Goal: Task Accomplishment & Management: Use online tool/utility

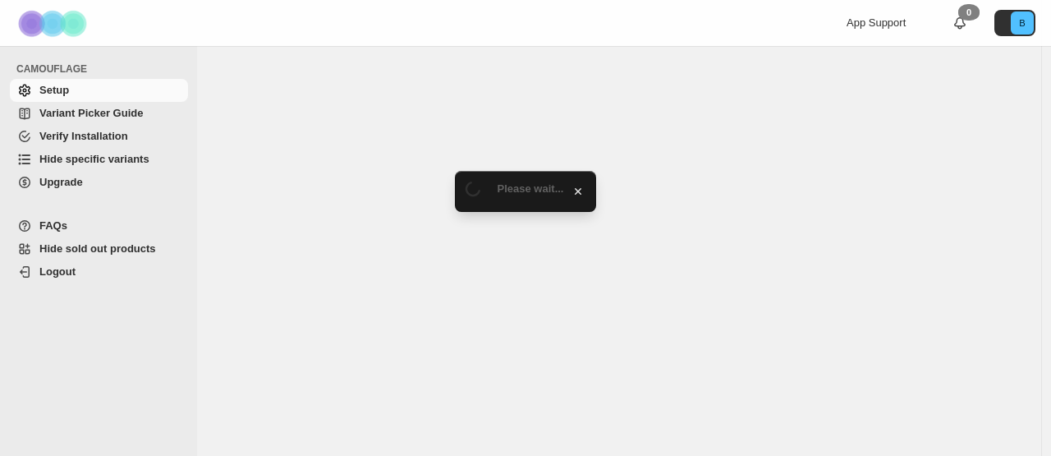
click at [111, 155] on span "Hide specific variants" at bounding box center [94, 159] width 110 height 12
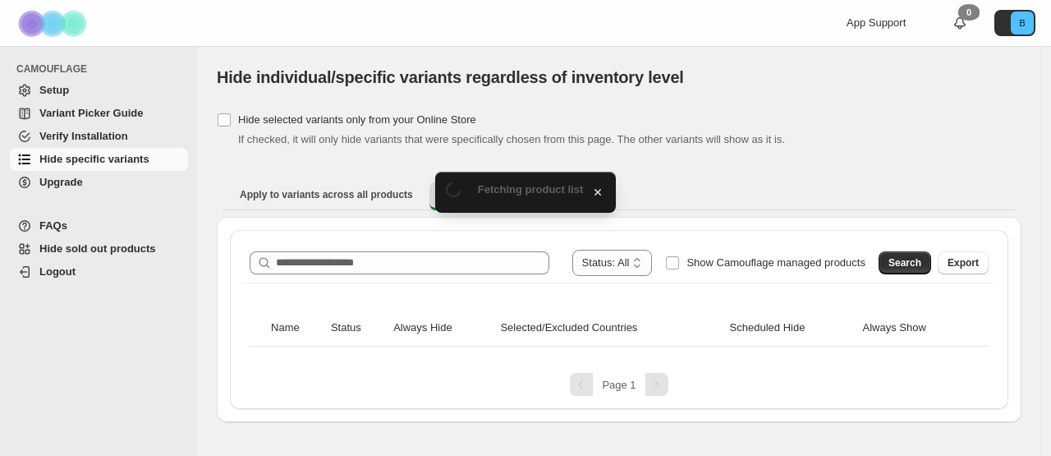
click at [411, 232] on div "**********" at bounding box center [619, 319] width 778 height 179
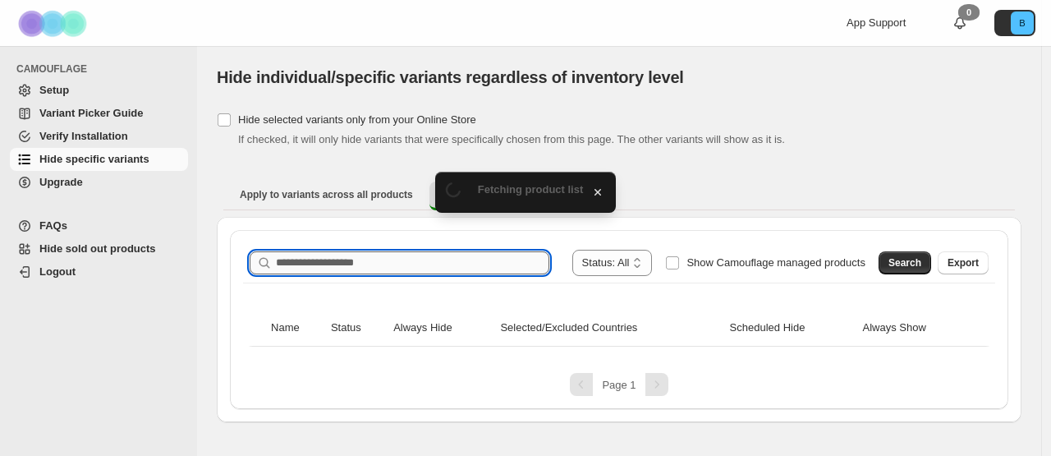
click at [378, 267] on input "Search product name" at bounding box center [412, 262] width 273 height 23
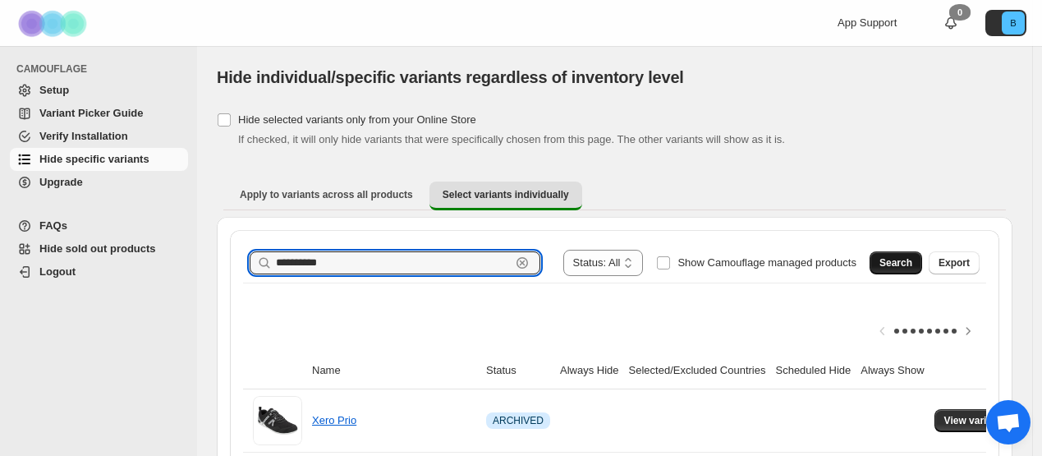
type input "**********"
click at [905, 262] on span "Search" at bounding box center [895, 262] width 33 height 13
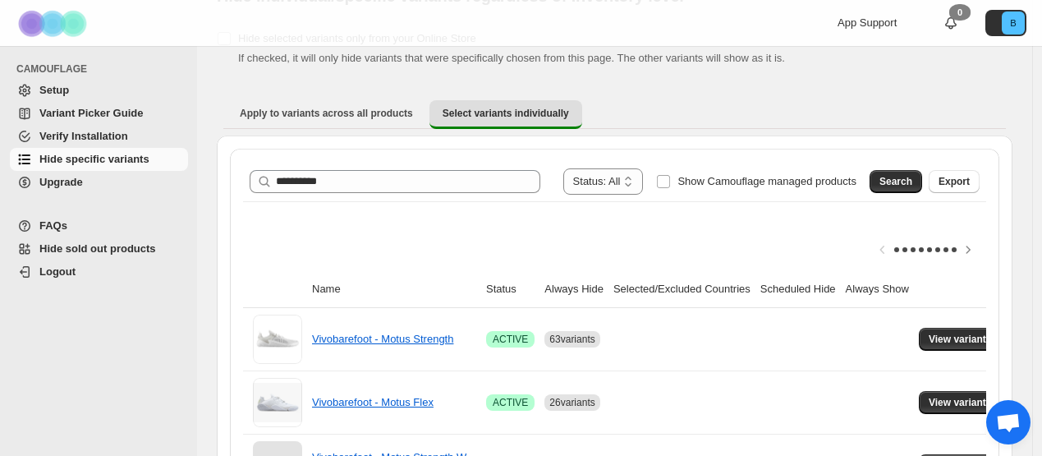
scroll to position [273, 0]
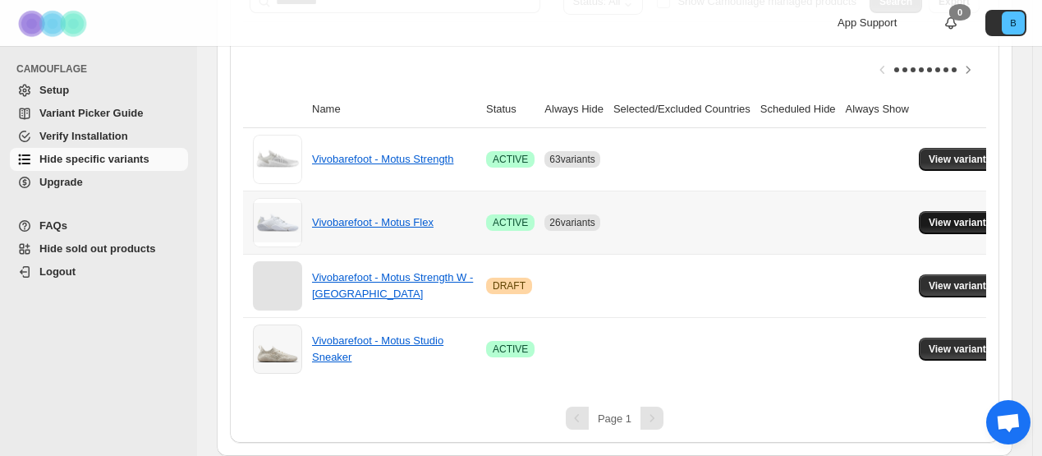
click at [989, 216] on span "View variants" at bounding box center [960, 222] width 63 height 13
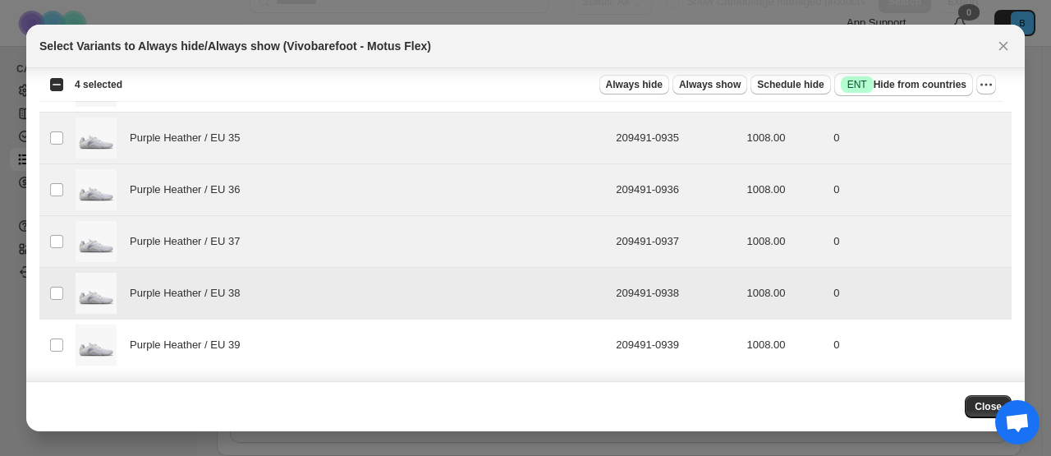
scroll to position [3909, 0]
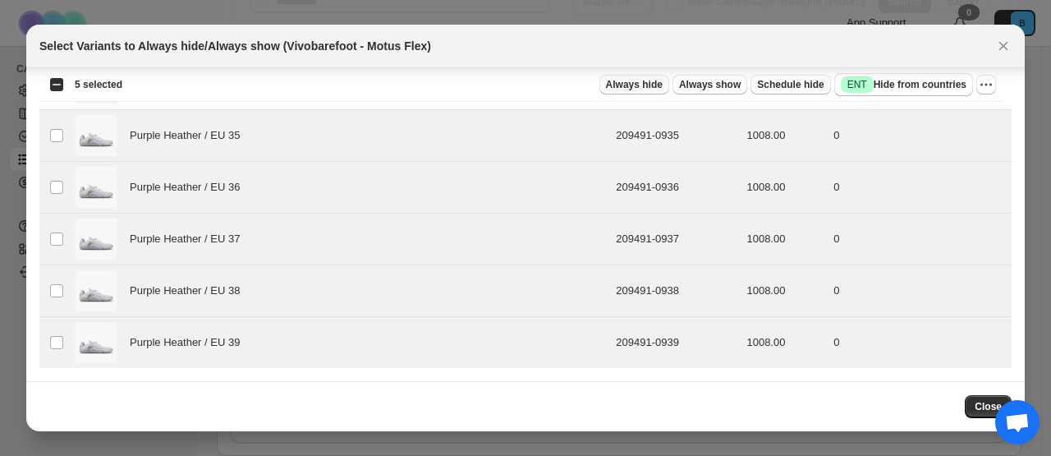
click at [632, 88] on span "Always hide" at bounding box center [634, 84] width 57 height 13
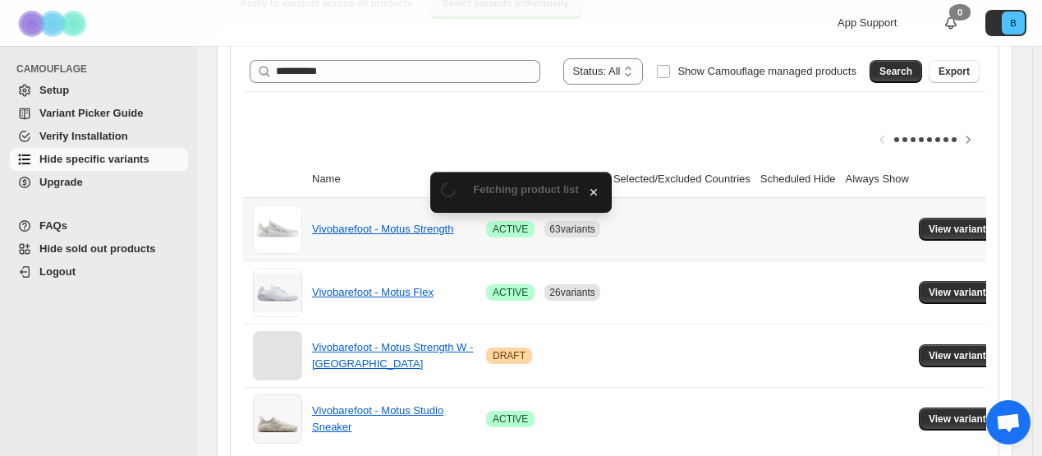
scroll to position [273, 0]
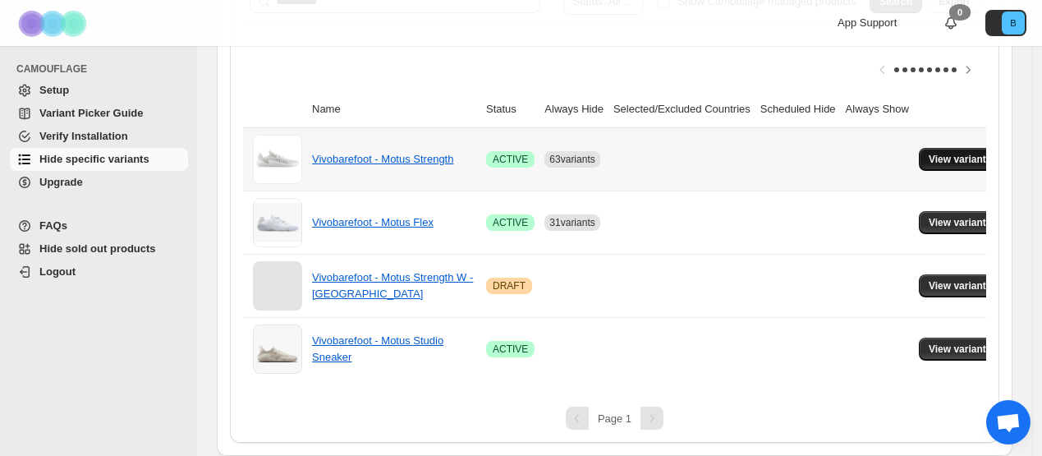
click at [983, 153] on span "View variants" at bounding box center [960, 159] width 63 height 13
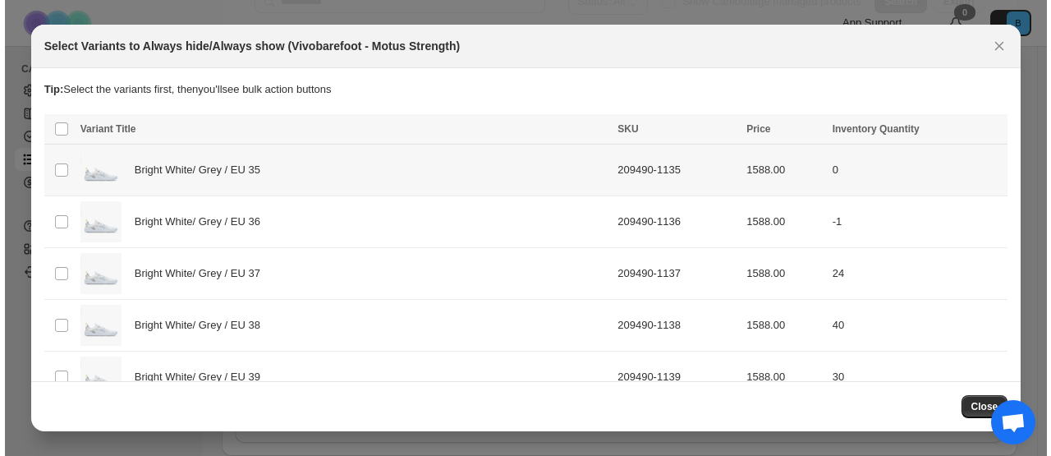
scroll to position [0, 0]
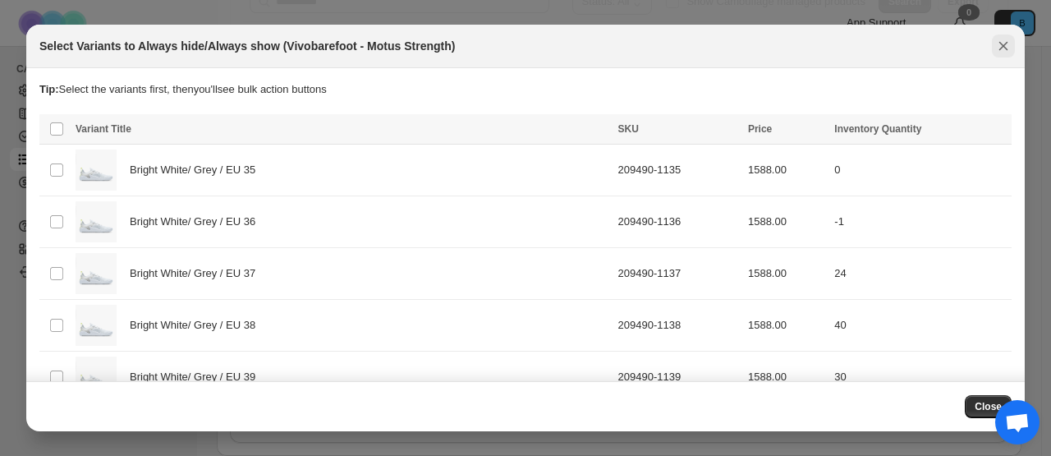
click at [1002, 48] on icon "Close" at bounding box center [1003, 46] width 9 height 9
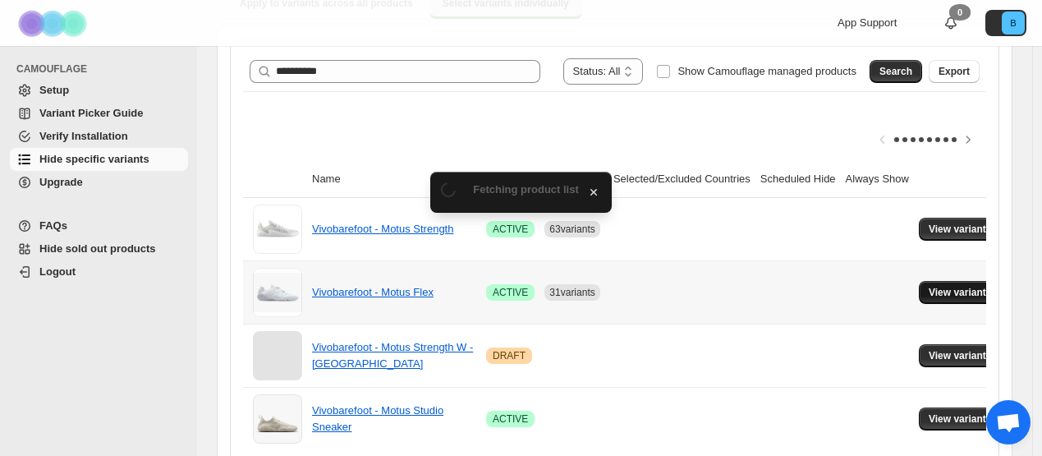
scroll to position [273, 0]
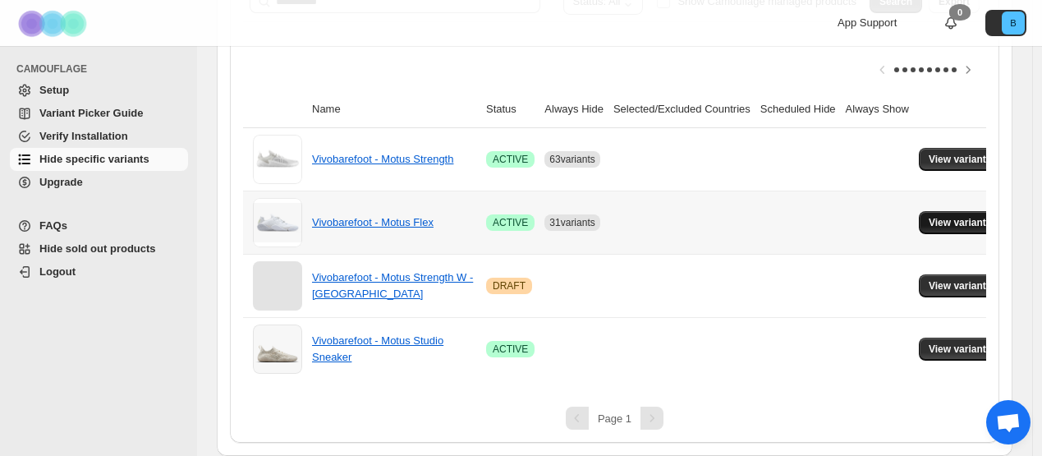
click at [949, 218] on button "View variants" at bounding box center [960, 222] width 83 height 23
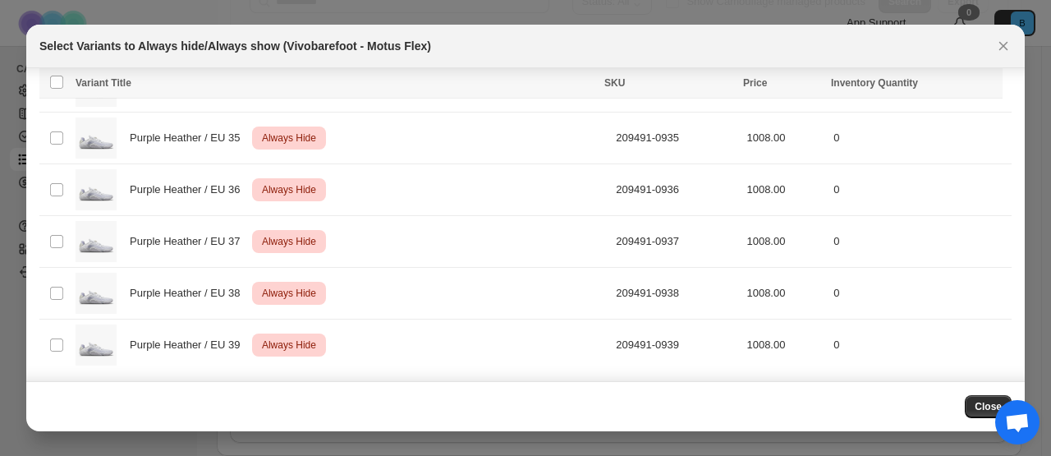
scroll to position [3909, 0]
